Goal: Download file/media

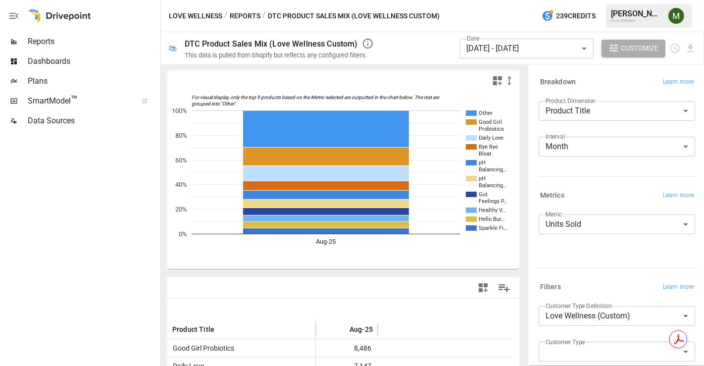
click at [562, 218] on label "Metric" at bounding box center [554, 214] width 16 height 8
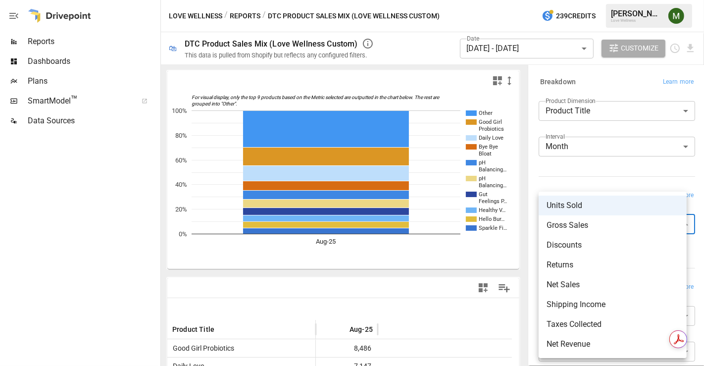
click at [588, 0] on body "Reports Dashboards Plans SmartModel ™ Data Sources Love Wellness / Reports / DT…" at bounding box center [352, 0] width 704 height 0
click at [573, 281] on span "Net Sales" at bounding box center [613, 285] width 132 height 12
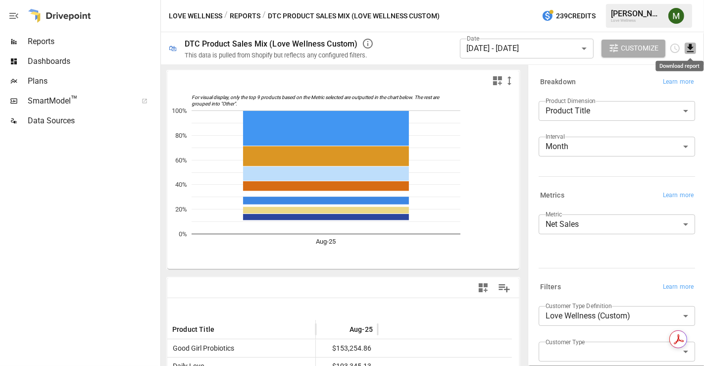
click at [691, 48] on icon "Download report" at bounding box center [690, 48] width 6 height 8
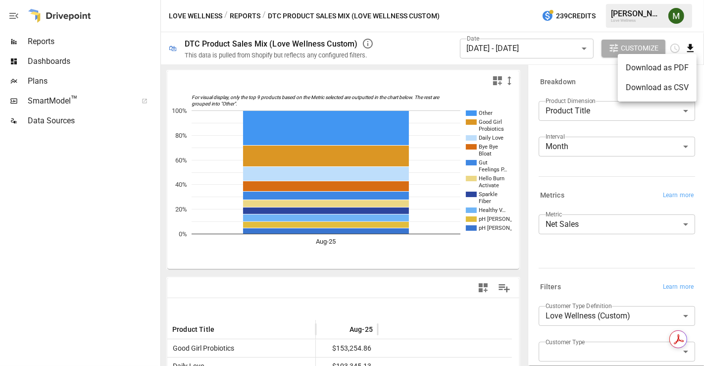
click at [656, 81] on li "Download as CSV" at bounding box center [657, 88] width 79 height 20
click at [570, 0] on body "Reports Dashboards Plans SmartModel ™ Data Sources Love Wellness / Reports / DT…" at bounding box center [352, 0] width 704 height 0
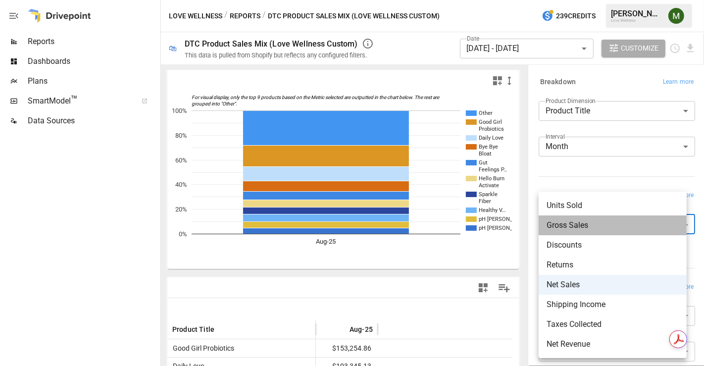
click at [570, 220] on span "Gross Sales" at bounding box center [613, 225] width 132 height 12
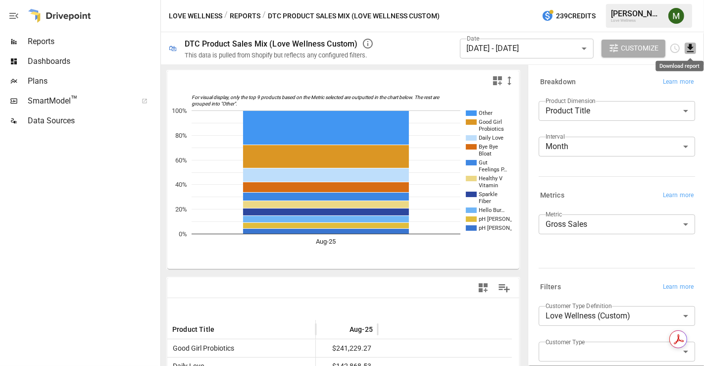
click at [690, 49] on icon "Download report" at bounding box center [690, 48] width 6 height 8
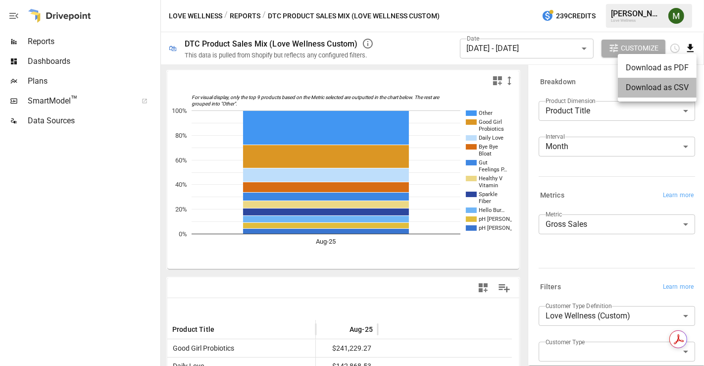
click at [654, 88] on li "Download as CSV" at bounding box center [657, 88] width 79 height 20
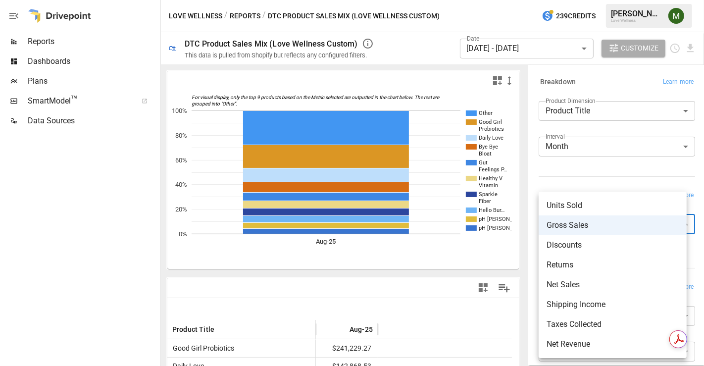
click at [585, 0] on body "Reports Dashboards Plans SmartModel ™ Data Sources Love Wellness / Reports / DT…" at bounding box center [352, 0] width 704 height 0
click at [570, 308] on span "Shipping Income" at bounding box center [613, 305] width 132 height 12
type input "**********"
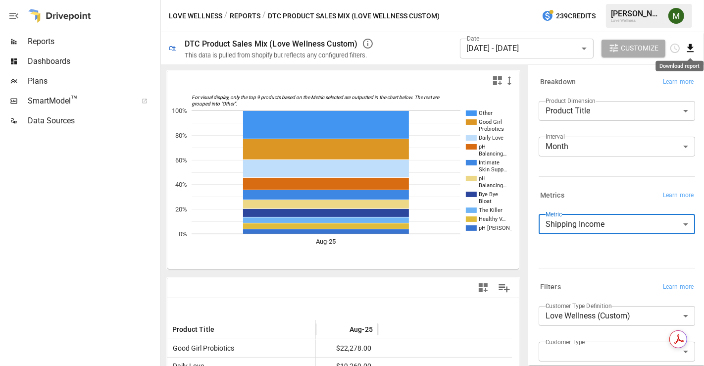
click at [687, 52] on icon "Download report" at bounding box center [690, 48] width 11 height 11
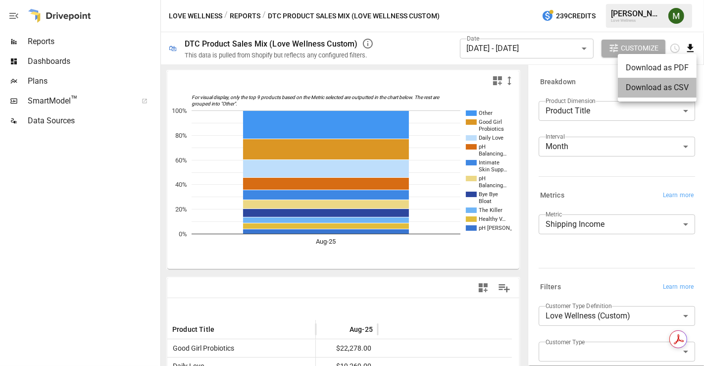
click at [663, 86] on li "Download as CSV" at bounding box center [657, 88] width 79 height 20
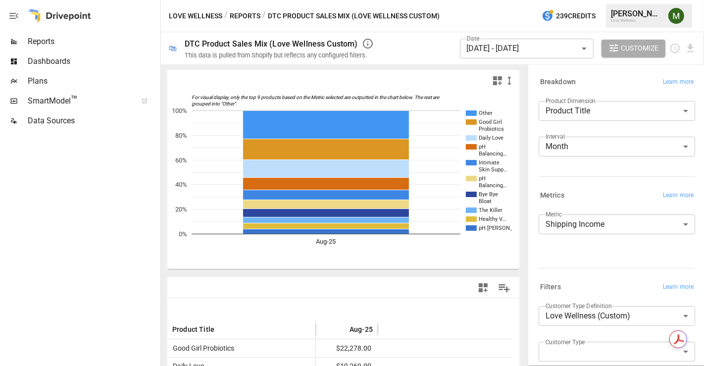
click at [641, 0] on body "Reports Dashboards Plans SmartModel ™ Data Sources Love Wellness / Reports / DT…" at bounding box center [352, 0] width 704 height 0
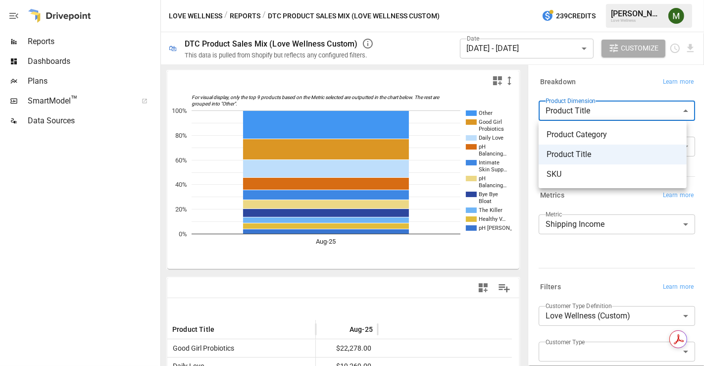
click at [621, 87] on div at bounding box center [352, 183] width 704 height 366
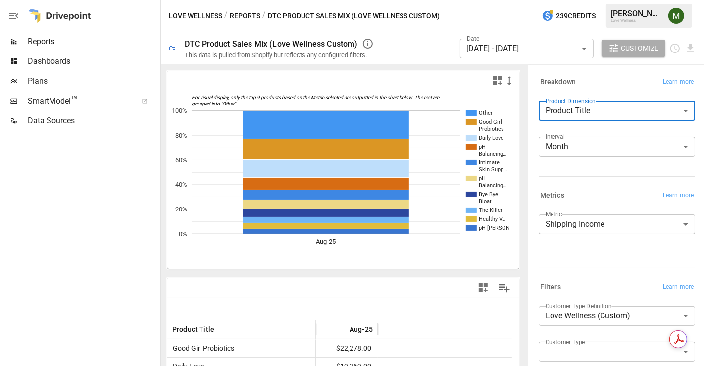
click at [600, 158] on div "Interval Month ***** ​" at bounding box center [617, 151] width 157 height 28
click at [591, 0] on body "Reports Dashboards Plans SmartModel ™ Data Sources Love Wellness / Reports / DT…" at bounding box center [352, 0] width 704 height 0
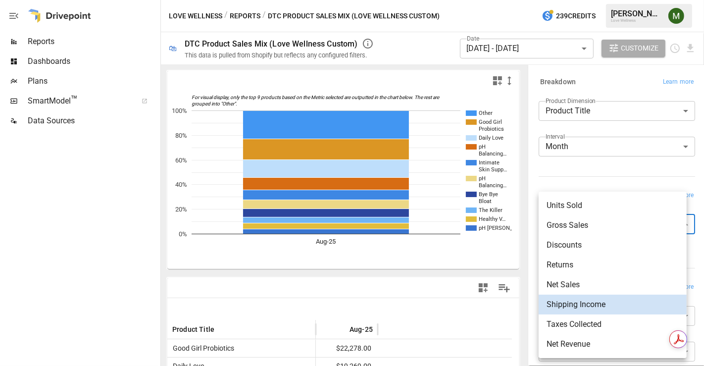
click at [603, 0] on body "Reports Dashboards Plans SmartModel ™ Data Sources Love Wellness / Reports / DT…" at bounding box center [352, 0] width 704 height 0
click at [580, 173] on div at bounding box center [352, 183] width 704 height 366
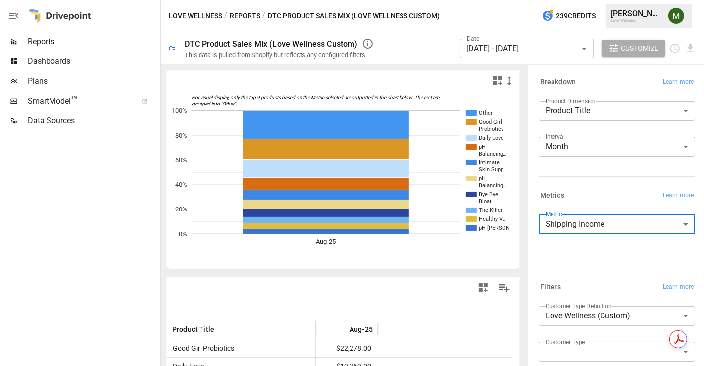
click at [585, 0] on body "Reports Dashboards Plans SmartModel ™ Data Sources Love Wellness / Reports / DT…" at bounding box center [352, 0] width 704 height 0
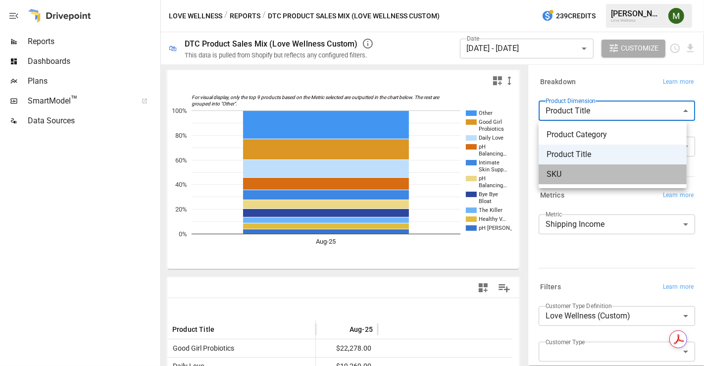
click at [582, 169] on span "SKU" at bounding box center [613, 174] width 132 height 12
type input "***"
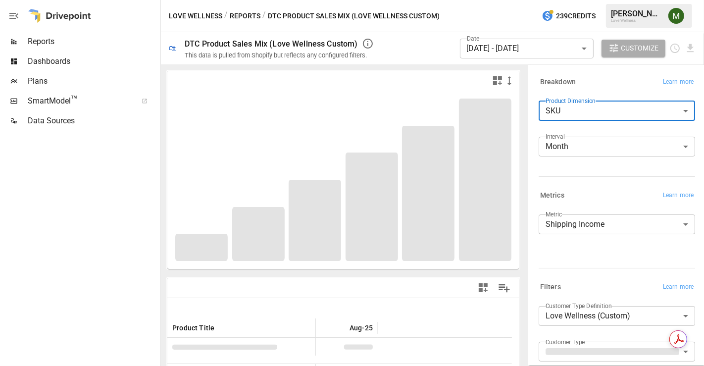
click at [576, 0] on body "Reports Dashboards Plans SmartModel ™ Data Sources Love Wellness / Reports / DT…" at bounding box center [352, 0] width 704 height 0
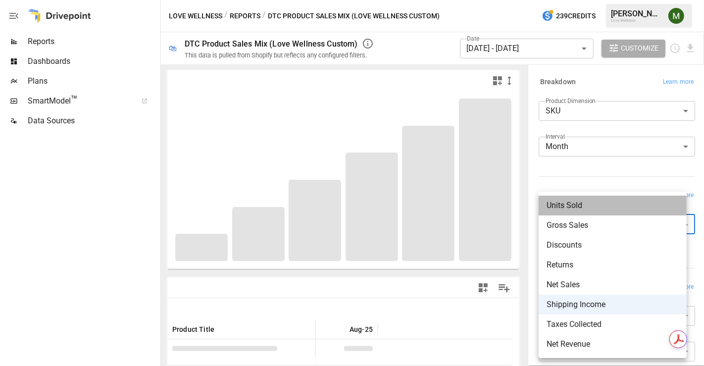
click at [576, 204] on span "Units Sold" at bounding box center [613, 206] width 132 height 12
type input "**********"
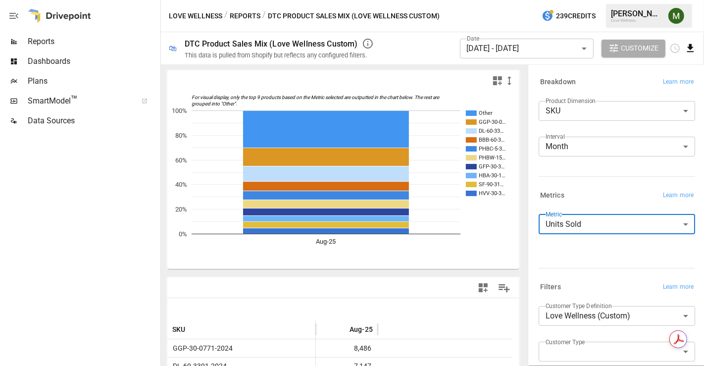
click at [687, 51] on icon "Download report" at bounding box center [690, 48] width 6 height 8
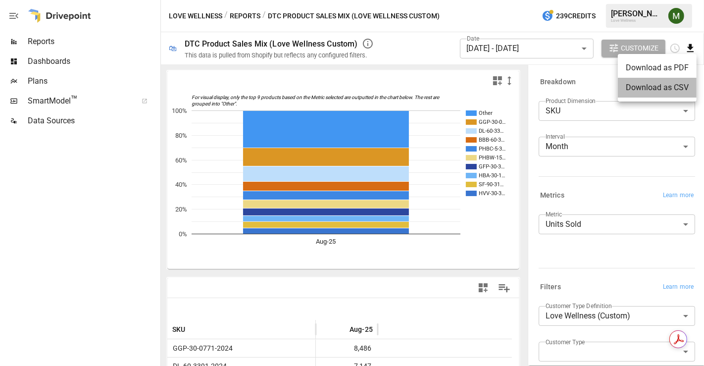
click at [670, 88] on li "Download as CSV" at bounding box center [657, 88] width 79 height 20
